Goal: Information Seeking & Learning: Check status

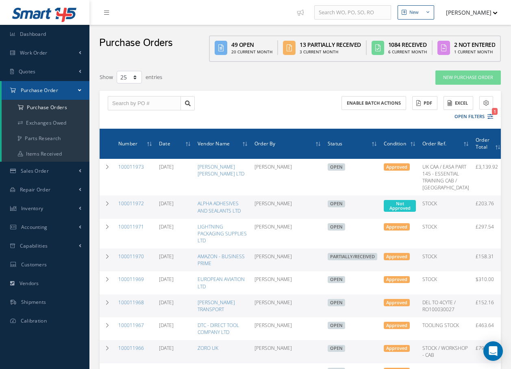
select select "25"
click at [138, 207] on link "100011972" at bounding box center [131, 203] width 26 height 7
select select "25"
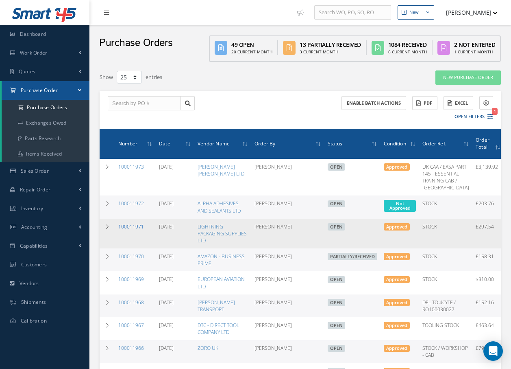
click at [138, 230] on link "100011971" at bounding box center [131, 226] width 26 height 7
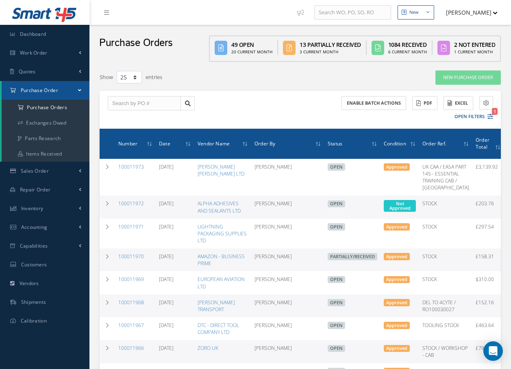
select select "25"
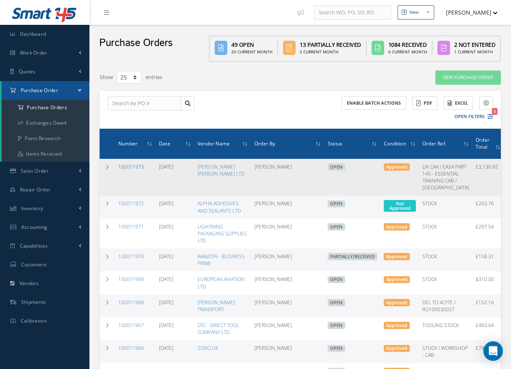
click at [134, 167] on link "100011973" at bounding box center [131, 166] width 26 height 7
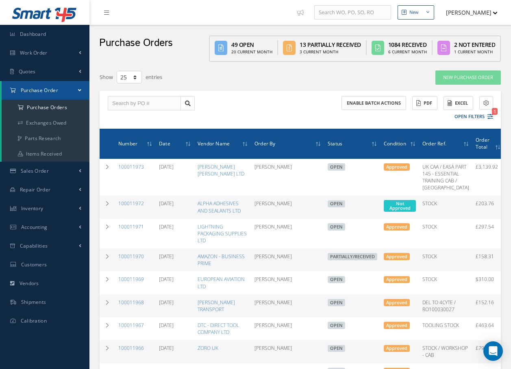
select select "25"
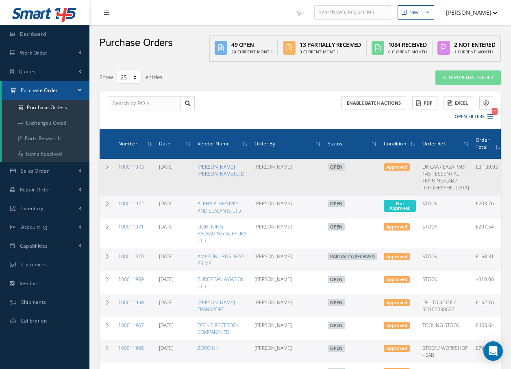
click at [209, 167] on link "[PERSON_NAME] [PERSON_NAME] LTD" at bounding box center [221, 170] width 47 height 14
click at [127, 165] on link "100011973" at bounding box center [131, 166] width 26 height 7
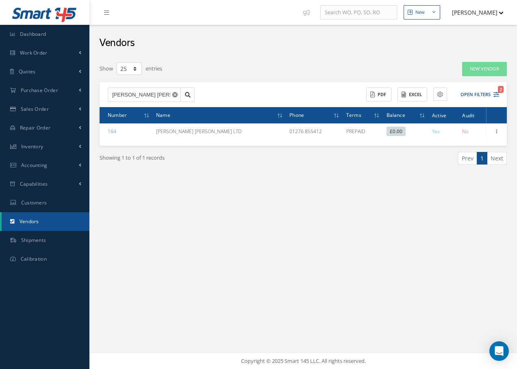
select select "25"
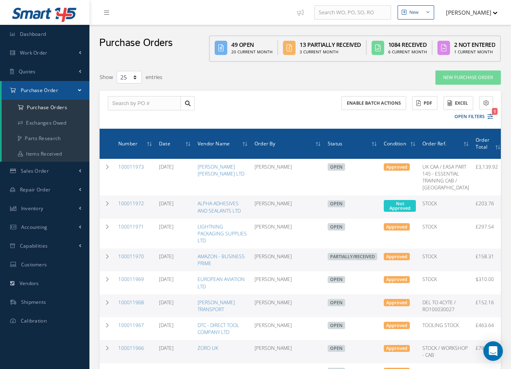
select select "25"
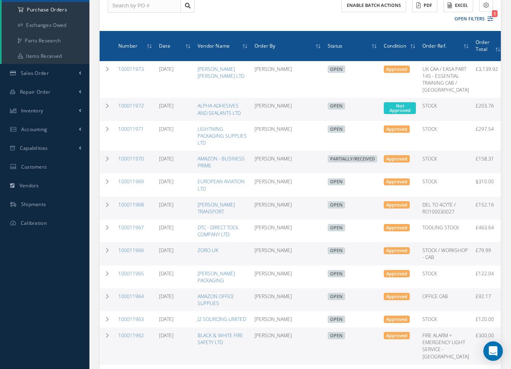
scroll to position [122, 0]
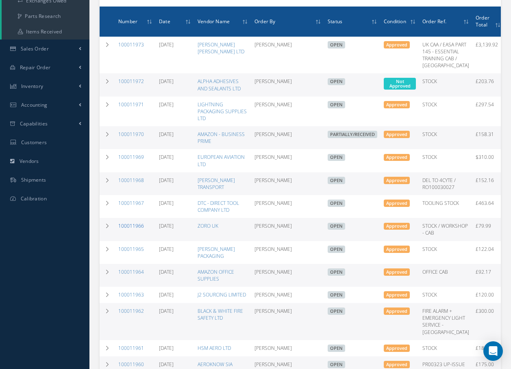
click at [127, 229] on link "100011966" at bounding box center [131, 225] width 26 height 7
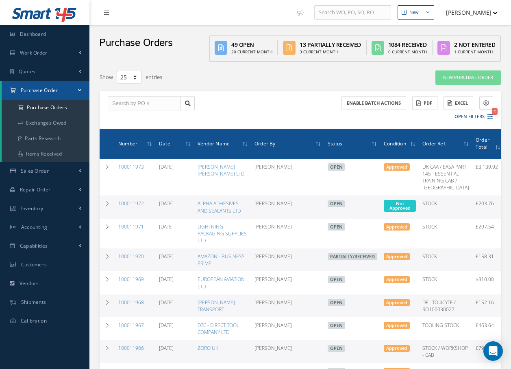
select select "25"
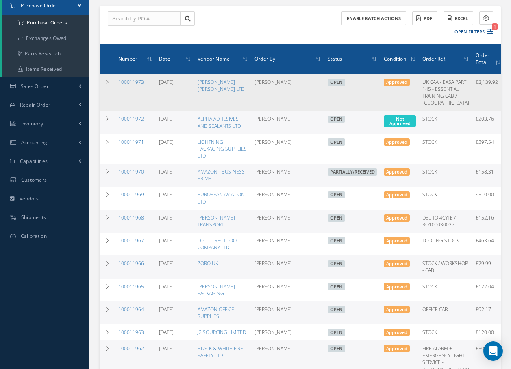
scroll to position [41, 0]
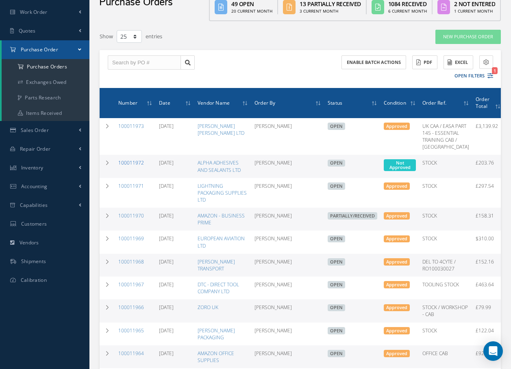
click at [131, 166] on link "100011972" at bounding box center [131, 162] width 26 height 7
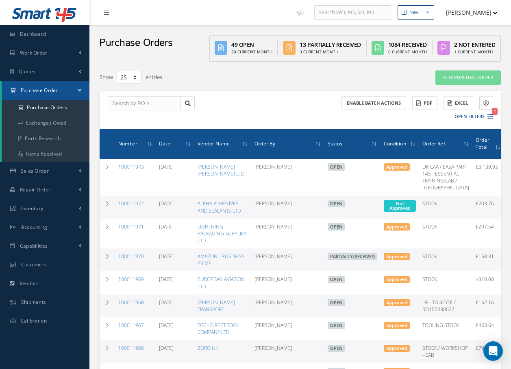
select select "25"
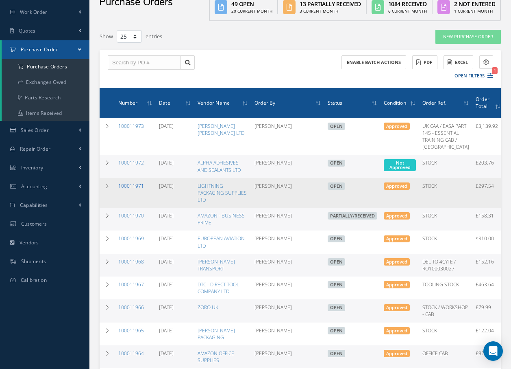
click at [135, 189] on link "100011971" at bounding box center [131, 185] width 26 height 7
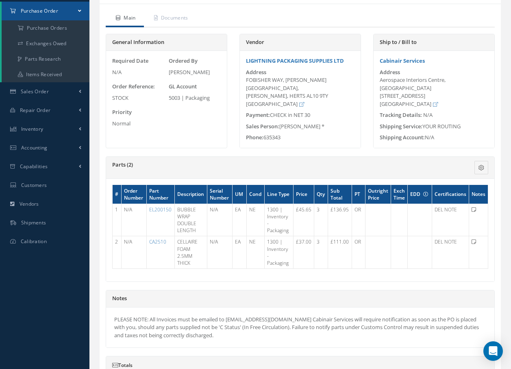
scroll to position [81, 0]
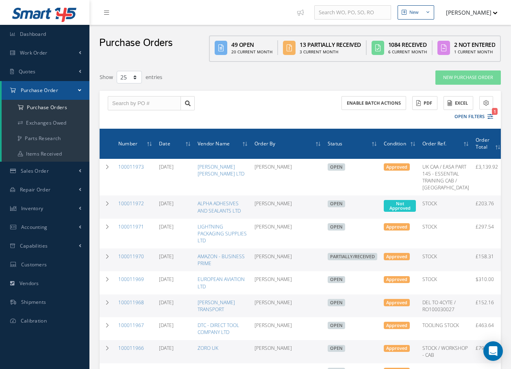
select select "25"
